Goal: Transaction & Acquisition: Purchase product/service

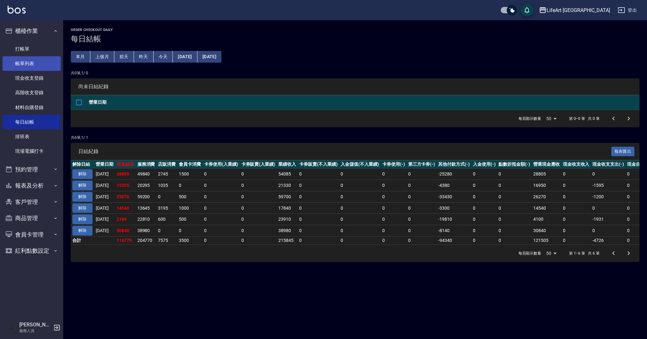
click at [23, 68] on link "帳單列表" at bounding box center [32, 63] width 58 height 15
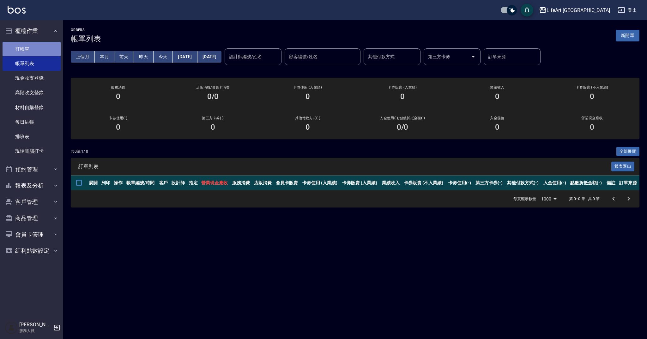
click at [46, 46] on link "打帳單" at bounding box center [32, 49] width 58 height 15
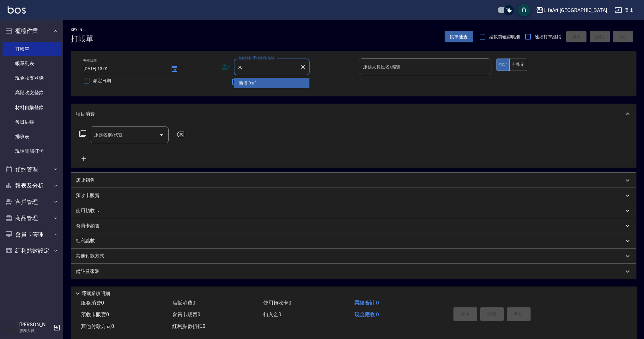
type input "x"
click at [252, 79] on li "[PERSON_NAME]/0912803639/" at bounding box center [272, 83] width 76 height 10
type input "[PERSON_NAME]/0912803639/"
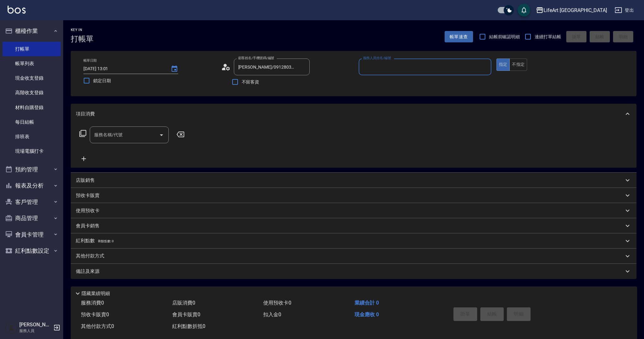
type input "[PERSON_NAME]"
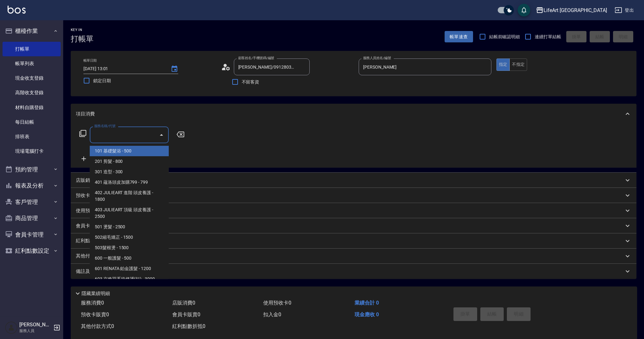
drag, startPoint x: 139, startPoint y: 132, endPoint x: 139, endPoint y: 161, distance: 28.1
click at [139, 132] on input "服務名稱/代號" at bounding box center [125, 134] width 64 height 11
click at [137, 163] on span "201 剪髮 - 800" at bounding box center [129, 161] width 79 height 10
type input "201 剪髮(201)"
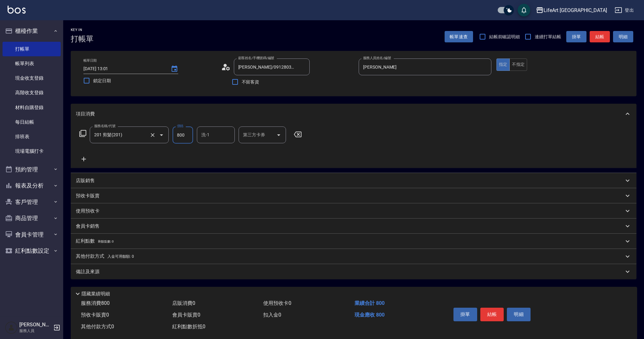
drag, startPoint x: 186, startPoint y: 133, endPoint x: 166, endPoint y: 132, distance: 20.3
click at [166, 132] on div "服務名稱/代號 201 剪髮(201) 服務名稱/代號 價格 800 價格 洗-1 洗-1 第三方卡券 第三方卡券" at bounding box center [191, 134] width 230 height 17
type input "1000"
click at [147, 272] on div "備註及來源" at bounding box center [350, 271] width 548 height 7
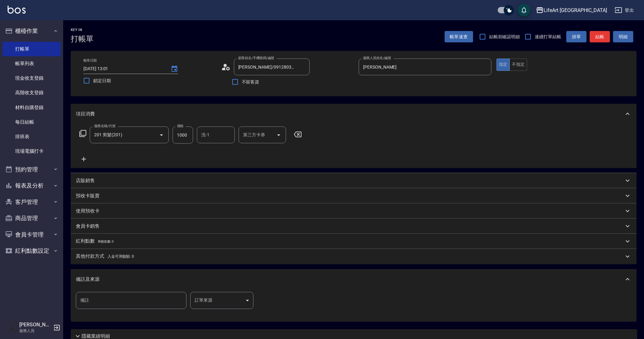
click at [218, 297] on body "LifeArt 蘆洲 登出 櫃檯作業 打帳單 帳單列表 現金收支登錄 高階收支登錄 材料自購登錄 每日結帳 排班表 現場電腦打卡 預約管理 預約管理 單日預約…" at bounding box center [322, 195] width 644 height 390
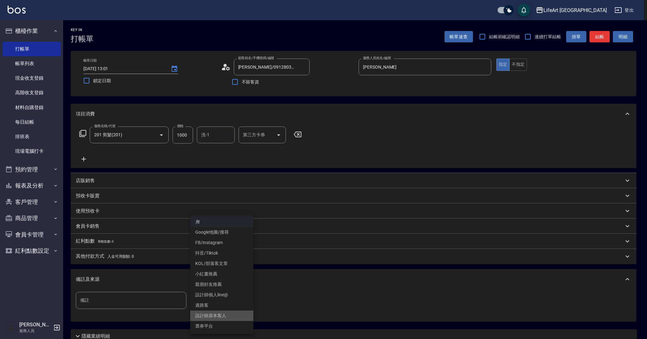
click at [217, 319] on li "設計師原本客人" at bounding box center [221, 315] width 63 height 10
type input "設計師原本客人"
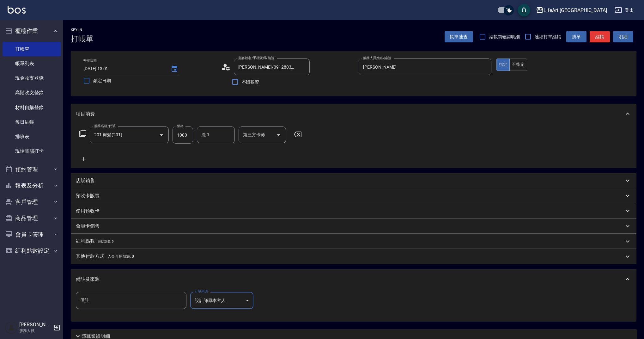
scroll to position [54, 0]
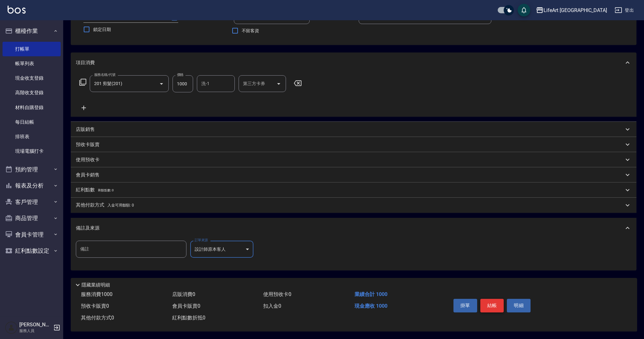
click at [498, 304] on button "結帳" at bounding box center [492, 305] width 24 height 13
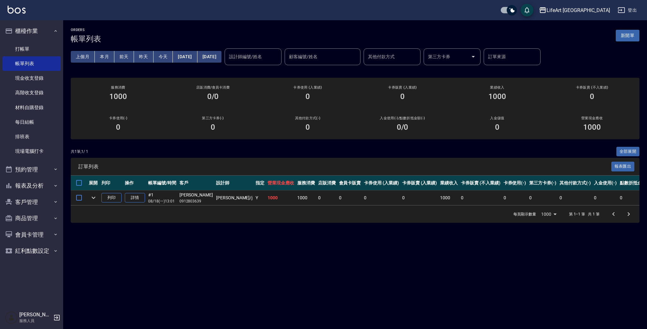
click at [631, 36] on button "新開單" at bounding box center [628, 36] width 24 height 12
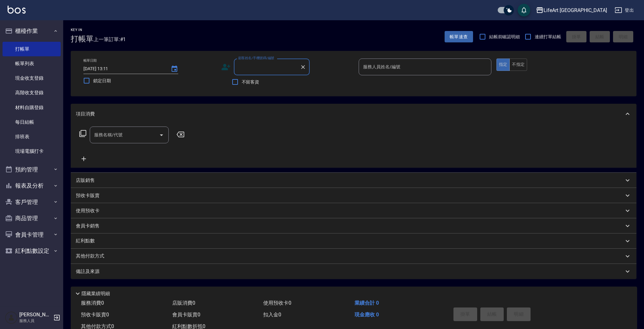
click at [262, 70] on input "顧客姓名/手機號碼/編號" at bounding box center [267, 66] width 61 height 11
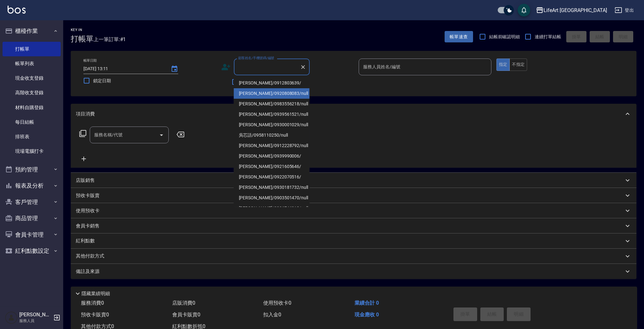
click at [262, 92] on li "[PERSON_NAME]/0920808083/null" at bounding box center [272, 93] width 76 height 10
type input "[PERSON_NAME]/0920808083/null"
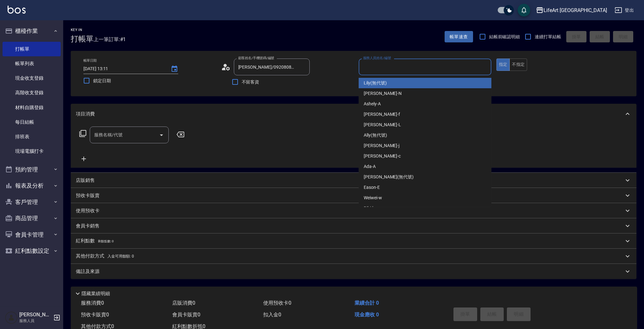
click at [396, 72] on input "服務人員姓名/編號" at bounding box center [425, 66] width 127 height 11
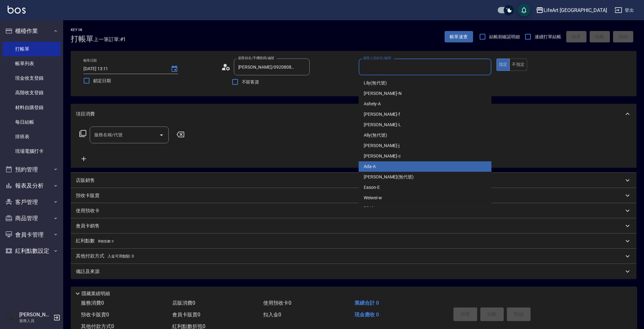
click at [381, 166] on div "Ada -A" at bounding box center [425, 166] width 133 height 10
type input "Ada-A"
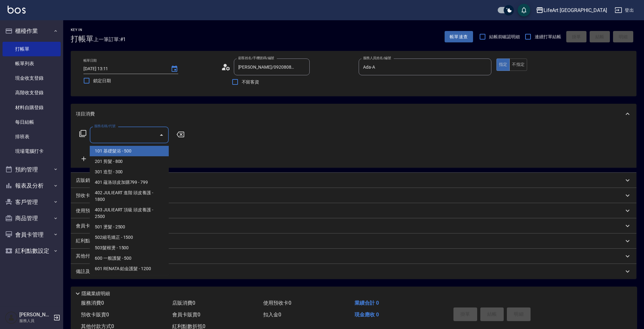
click at [143, 132] on input "服務名稱/代號" at bounding box center [125, 134] width 64 height 11
click at [140, 160] on span "201 剪髮 - 800" at bounding box center [129, 161] width 79 height 10
type input "201 剪髮(201)"
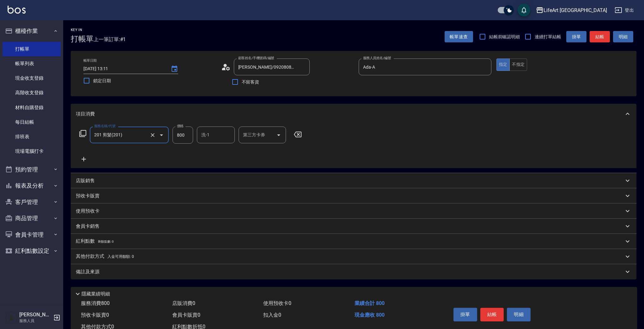
click at [184, 138] on input "800" at bounding box center [183, 134] width 21 height 17
type input "1000"
click at [135, 273] on div "備註及來源" at bounding box center [350, 271] width 548 height 7
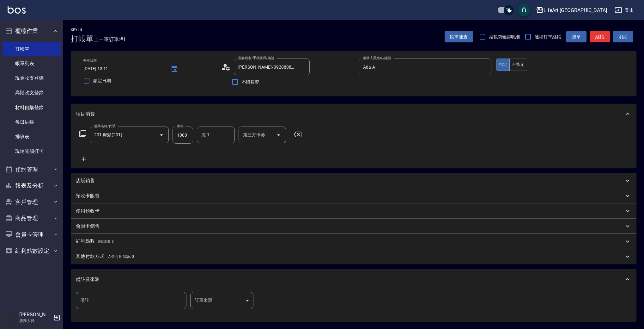
click at [210, 293] on body "LifeArt 蘆洲 登出 櫃檯作業 打帳單 帳單列表 現金收支登錄 高階收支登錄 材料自購登錄 每日結帳 排班表 現場電腦打卡 預約管理 預約管理 單日預約…" at bounding box center [322, 195] width 644 height 390
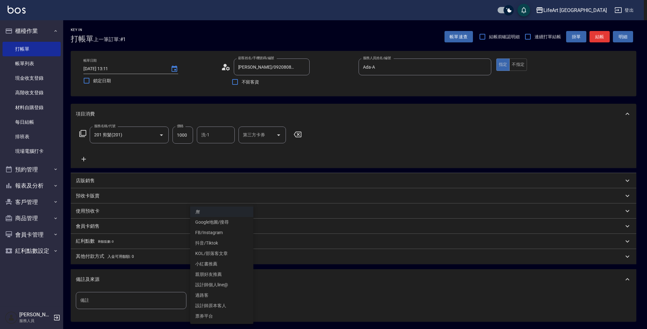
click at [228, 220] on li "Google地圖/搜尋" at bounding box center [221, 222] width 63 height 10
type input "Google地圖/搜尋"
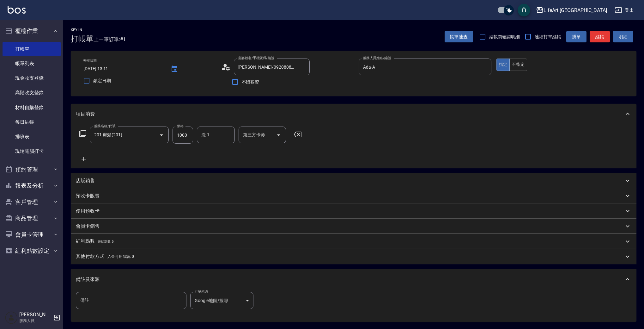
click at [589, 38] on div "帳單速查 結帳前確認明細 連續打單結帳 掛單 結帳 明細" at bounding box center [541, 36] width 192 height 13
click at [592, 38] on button "結帳" at bounding box center [600, 37] width 20 height 12
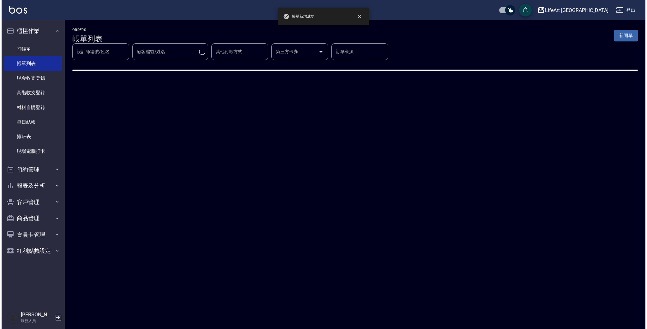
scroll to position [1, 0]
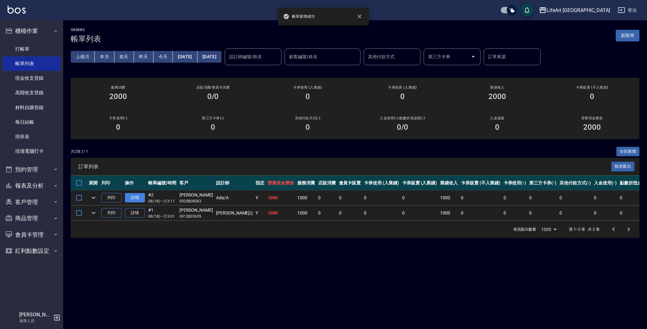
click at [134, 197] on link "詳情" at bounding box center [135, 198] width 20 height 10
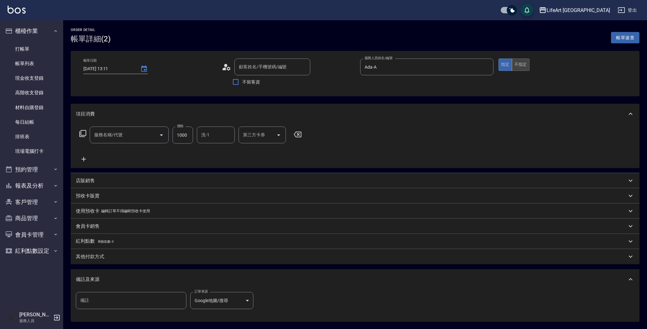
type input "[DATE] 13:11"
type input "Ada-A"
type input "[PERSON_NAME]/0920808083/null"
type input "201 剪髮(201)"
click at [518, 66] on button "不指定" at bounding box center [521, 64] width 18 height 12
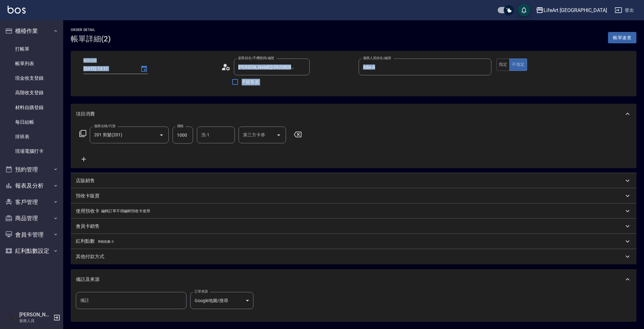
drag, startPoint x: 644, startPoint y: 55, endPoint x: 647, endPoint y: 61, distance: 6.9
click at [644, 61] on html "LifeArt 蘆洲 登出 櫃檯作業 打帳單 帳單列表 現金收支登錄 高階收支登錄 材料自購登錄 每日結帳 排班表 現場電腦打卡 預約管理 預約管理 單日預約…" at bounding box center [322, 193] width 644 height 387
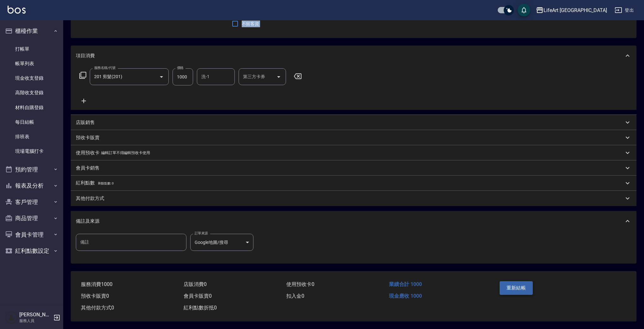
click at [512, 287] on button "重新結帳" at bounding box center [517, 287] width 34 height 13
